Goal: Find specific page/section: Find specific page/section

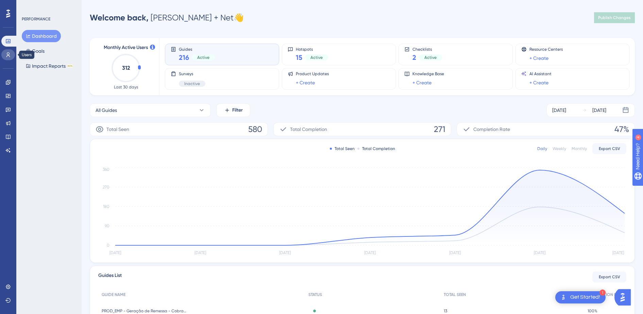
click at [6, 57] on link at bounding box center [8, 54] width 14 height 11
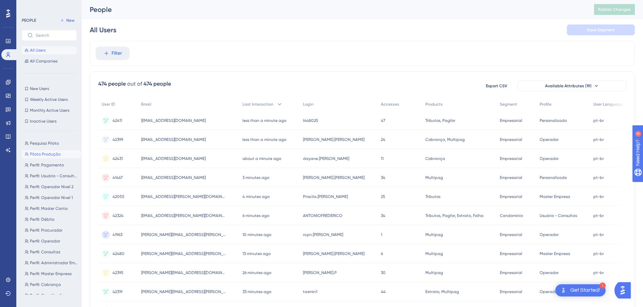
click at [38, 150] on button "Piloto Produção Piloto Produção" at bounding box center [51, 154] width 59 height 8
